Goal: Task Accomplishment & Management: Manage account settings

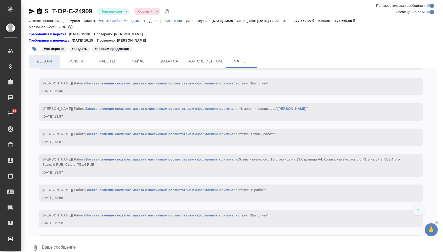
click at [57, 58] on button "Детали" at bounding box center [44, 61] width 31 height 13
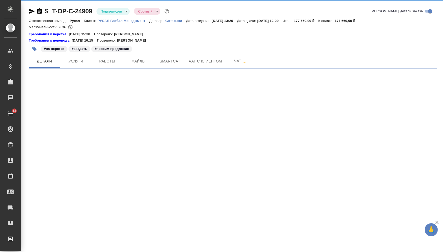
select select "RU"
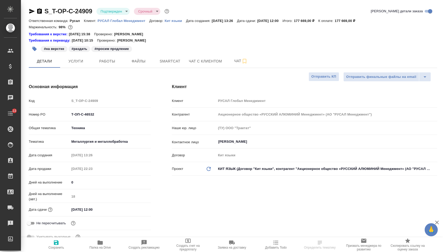
type textarea "x"
type input "[PERSON_NAME]"
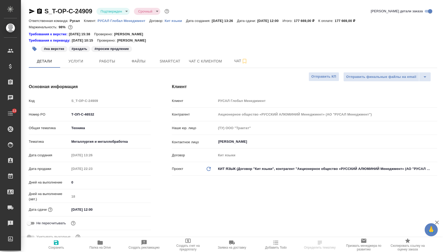
click at [80, 213] on input "[DATE] 12:00" at bounding box center [93, 210] width 46 height 8
click at [140, 212] on div at bounding box center [142, 209] width 18 height 6
click at [138, 213] on icon "button" at bounding box center [136, 209] width 6 height 6
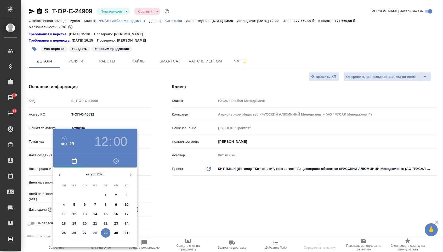
click at [128, 175] on icon "button" at bounding box center [131, 175] width 6 height 6
click at [72, 195] on span "2" at bounding box center [74, 195] width 9 height 5
type input "[DATE] 12:00"
type textarea "x"
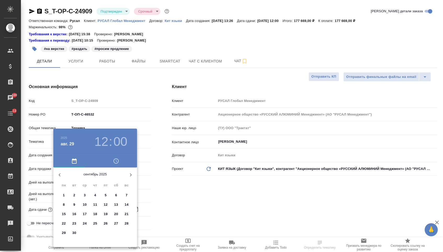
type textarea "x"
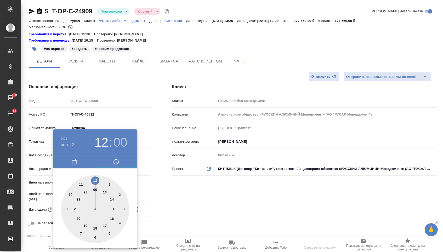
type textarea "x"
type input "[DATE] 13:00"
click at [104, 191] on div at bounding box center [95, 209] width 68 height 68
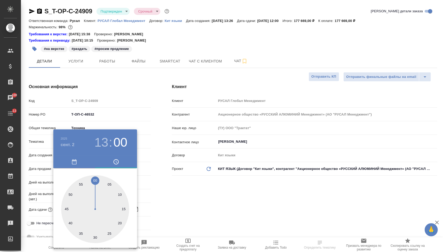
type textarea "x"
click at [95, 177] on div at bounding box center [95, 209] width 68 height 68
type textarea "x"
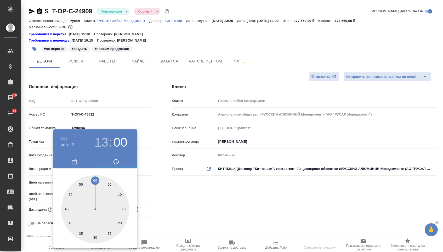
type textarea "x"
click at [178, 187] on div at bounding box center [221, 126] width 443 height 252
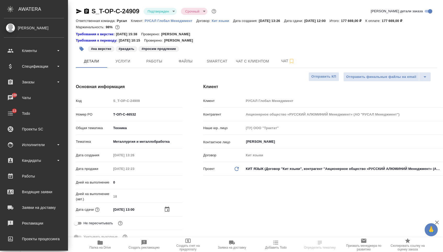
type textarea "x"
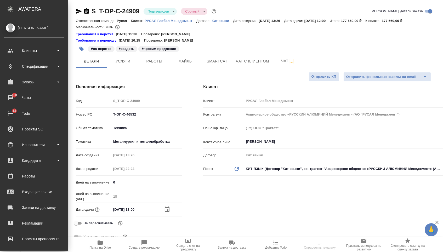
type textarea "x"
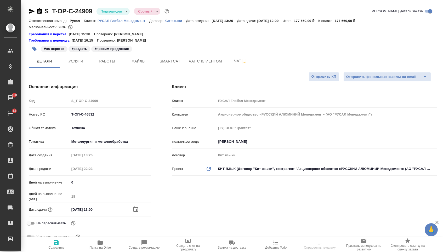
click at [70, 244] on span "Сохранить" at bounding box center [56, 245] width 38 height 10
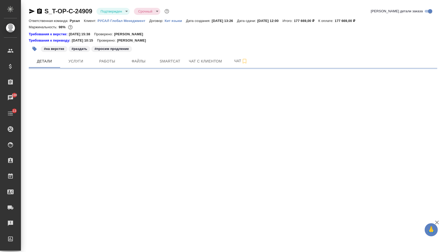
select select "RU"
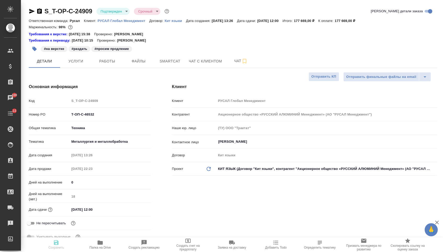
type textarea "x"
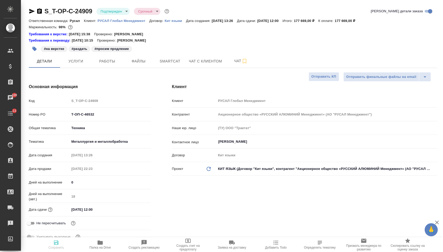
type textarea "x"
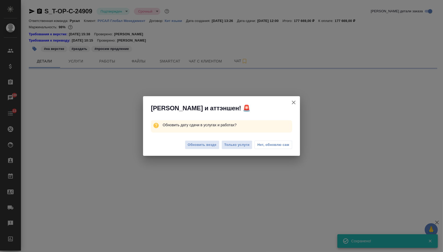
select select "RU"
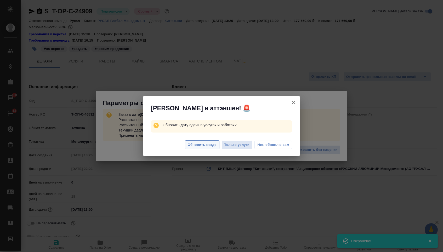
click at [209, 142] on button "Обновить везде" at bounding box center [202, 144] width 35 height 9
type textarea "x"
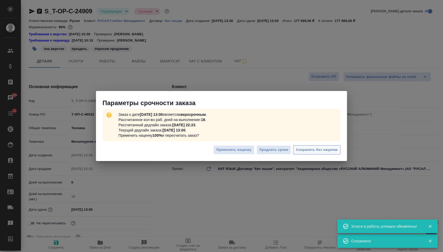
click at [305, 150] on span "Сохранить без наценки" at bounding box center [317, 150] width 42 height 6
type textarea "x"
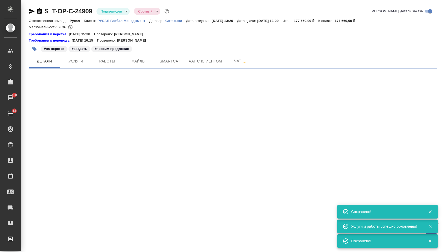
select select "RU"
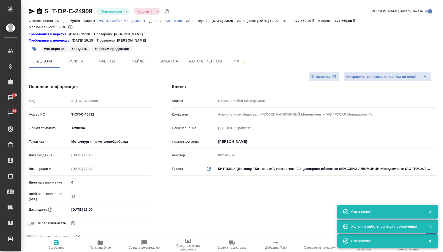
type textarea "x"
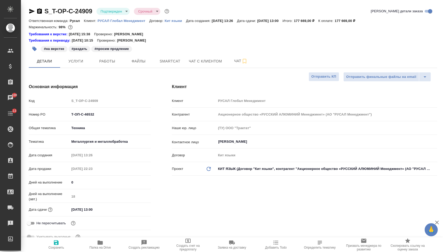
type textarea "x"
